Goal: Navigation & Orientation: Find specific page/section

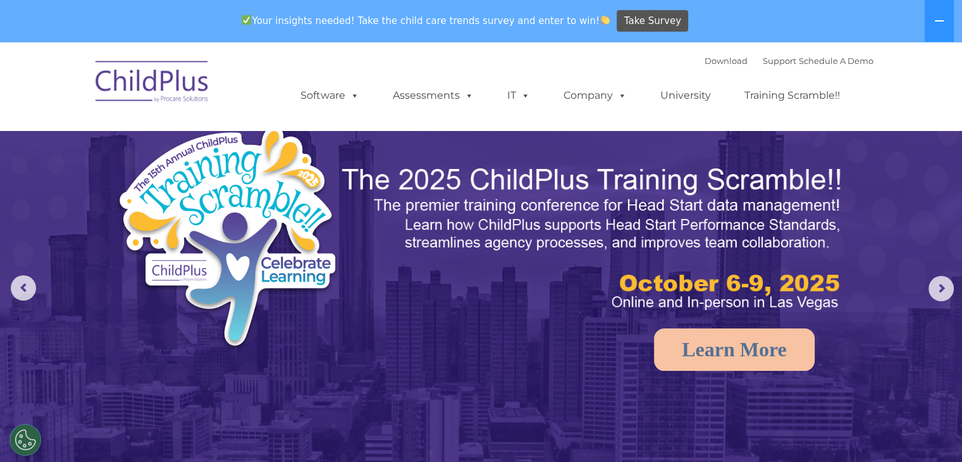
select select "MEDIUM"
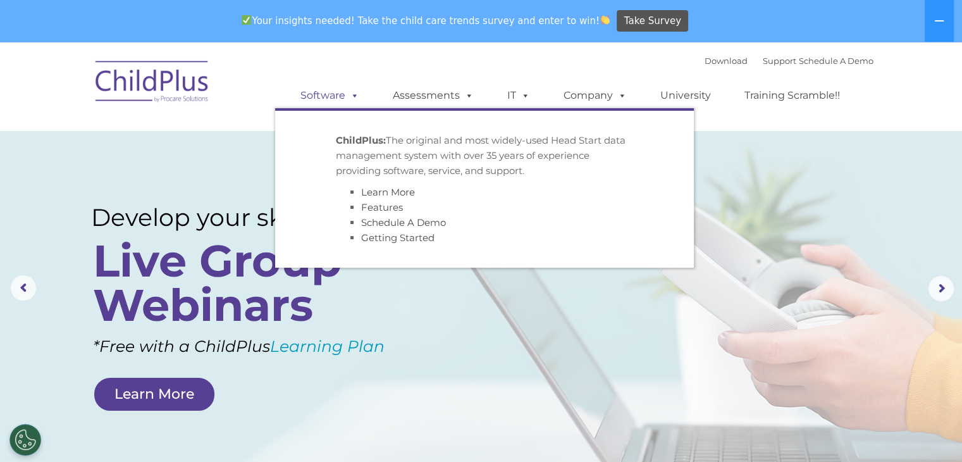
click at [355, 94] on span at bounding box center [352, 95] width 14 height 12
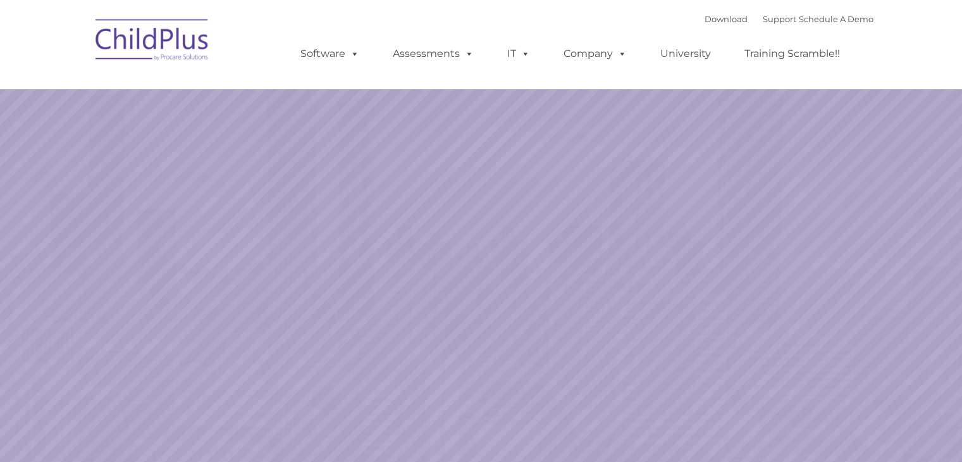
select select "MEDIUM"
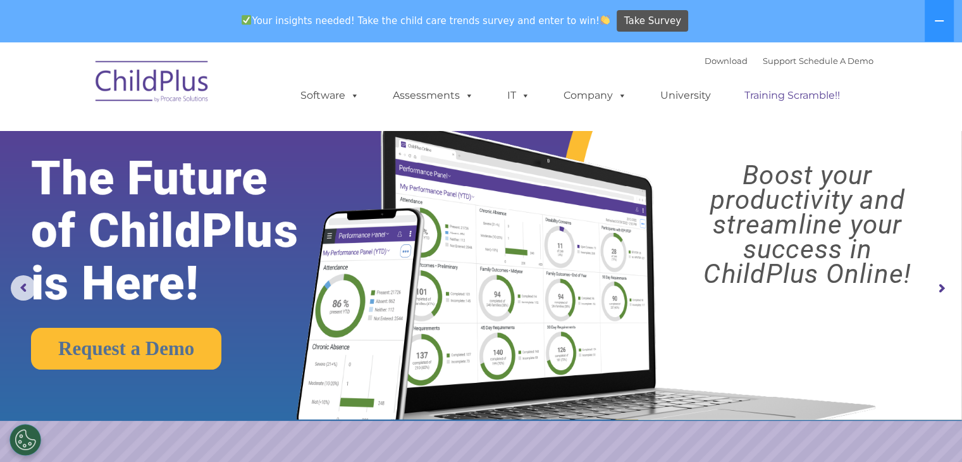
click at [792, 87] on link "Training Scramble!!" at bounding box center [792, 95] width 121 height 25
